Goal: Find specific page/section: Find specific page/section

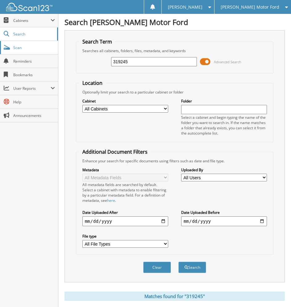
click at [20, 47] on span "Scan" at bounding box center [34, 47] width 42 height 5
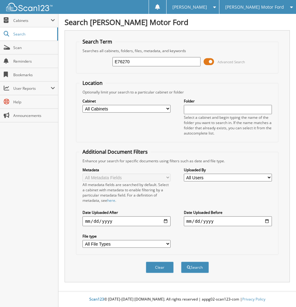
type input "E76270"
click at [181, 262] on button "Search" at bounding box center [195, 267] width 28 height 11
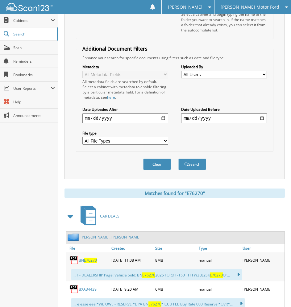
scroll to position [216, 0]
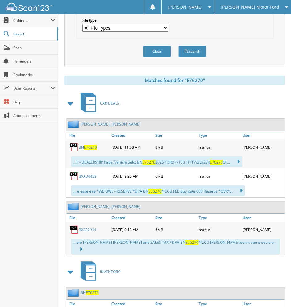
click at [87, 148] on span "E76270" at bounding box center [90, 147] width 13 height 5
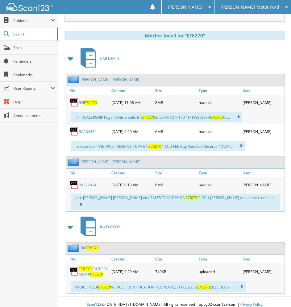
scroll to position [261, 0]
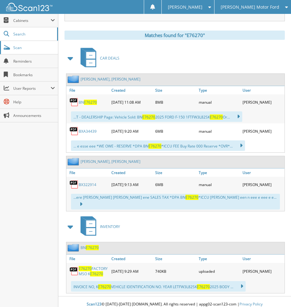
click at [28, 45] on span "Scan" at bounding box center [34, 47] width 42 height 5
